Goal: Information Seeking & Learning: Understand process/instructions

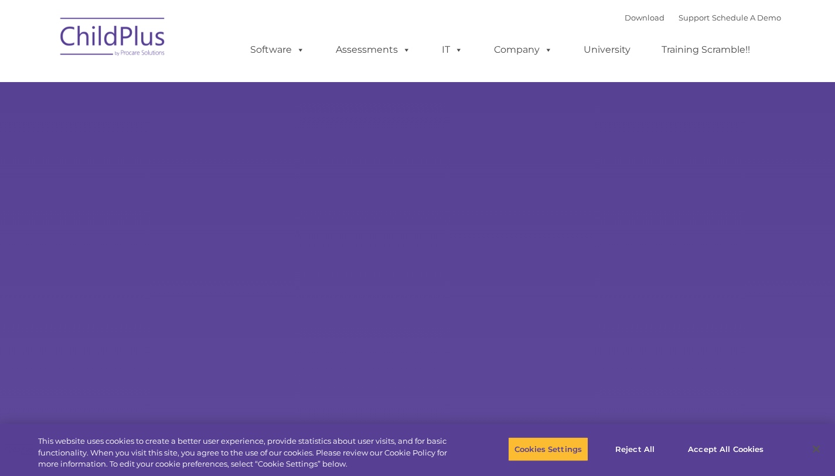
select select "MEDIUM"
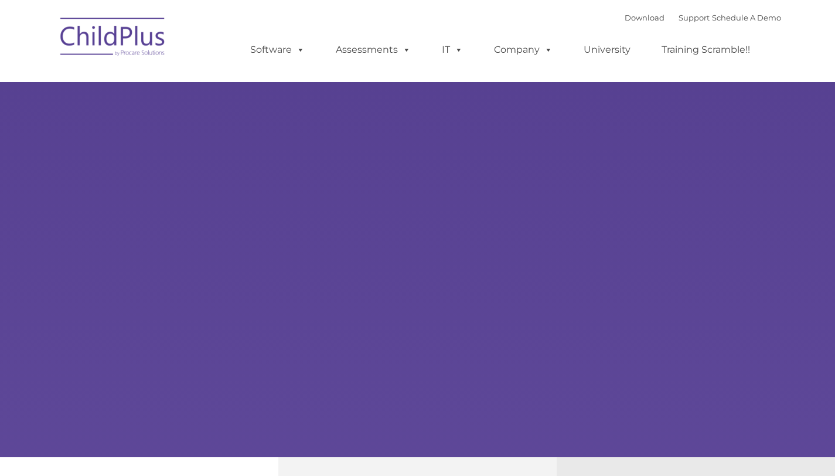
type input ""
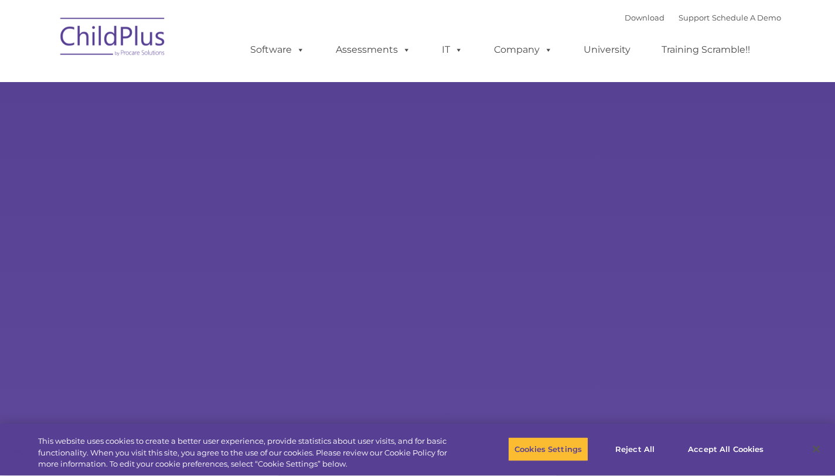
select select "MEDIUM"
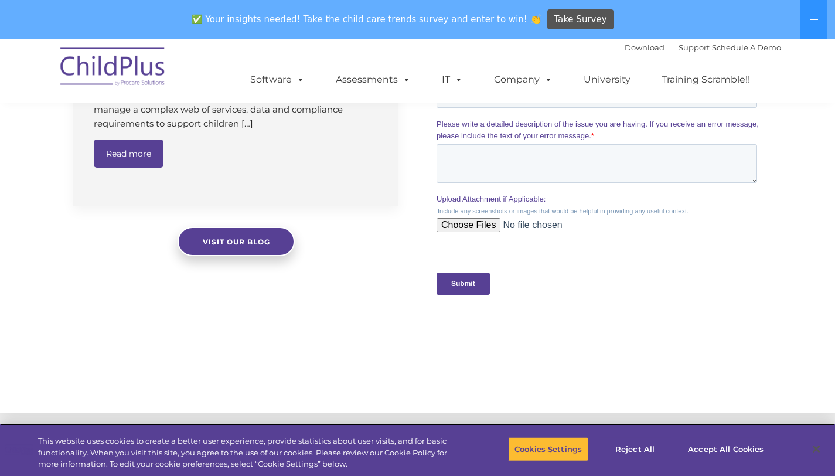
scroll to position [1277, 0]
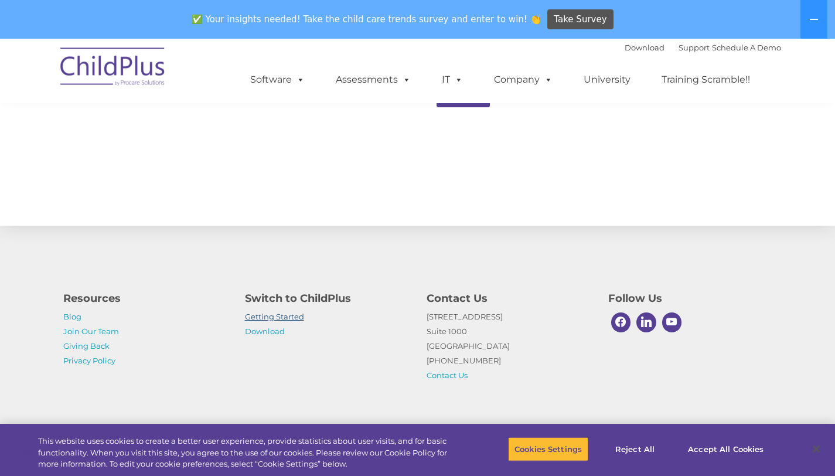
click at [269, 314] on link "Getting Started" at bounding box center [274, 316] width 59 height 9
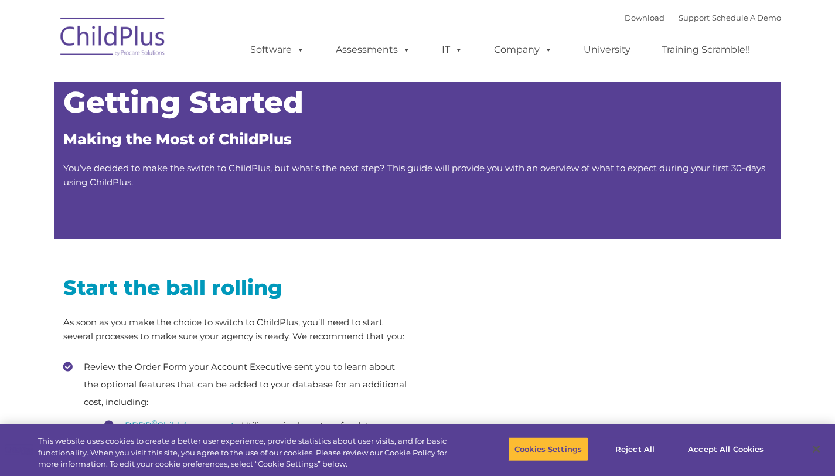
type input ""
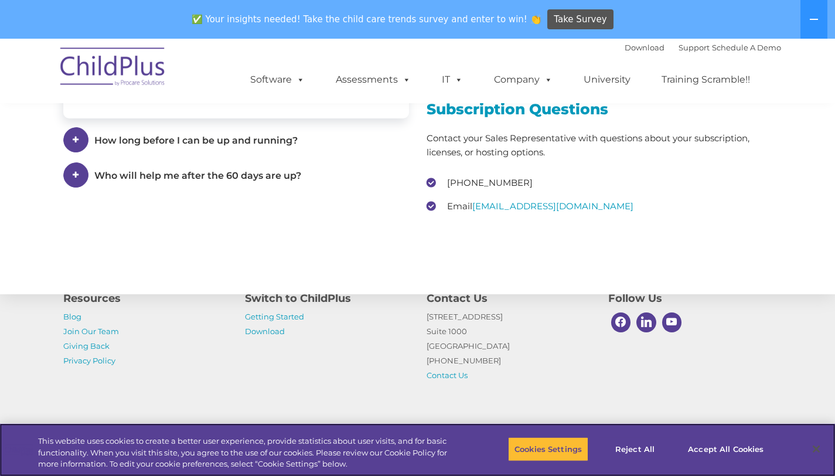
scroll to position [1821, 0]
